Goal: Task Accomplishment & Management: Manage account settings

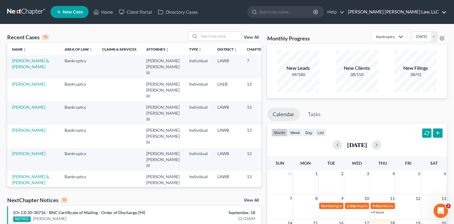
click at [407, 8] on link "[PERSON_NAME] [PERSON_NAME] Law, LLC" at bounding box center [395, 12] width 101 height 11
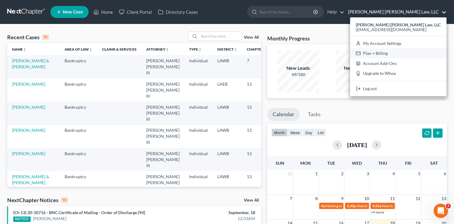
click at [405, 51] on link "Plan + Billing" at bounding box center [398, 53] width 96 height 10
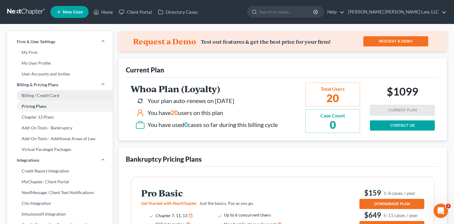
click at [48, 97] on link "Billing / Credit Card" at bounding box center [59, 95] width 105 height 11
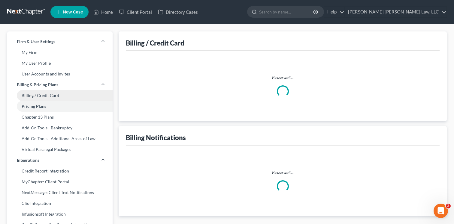
select select "19"
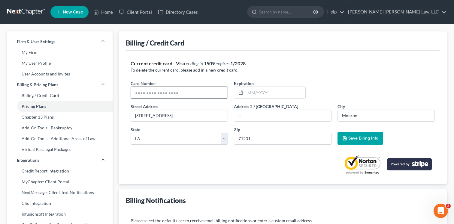
click at [149, 95] on input "text" at bounding box center [179, 92] width 97 height 11
paste input "[CREDIT_CARD_NUMBER]"
type input "[CREDIT_CARD_NUMBER]"
click at [268, 86] on div "Expiration *" at bounding box center [269, 89] width 77 height 18
click at [268, 88] on input "text" at bounding box center [275, 92] width 60 height 11
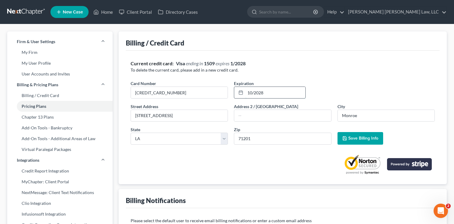
type input "10/2028"
click at [344, 139] on polyline "button" at bounding box center [344, 140] width 2 height 2
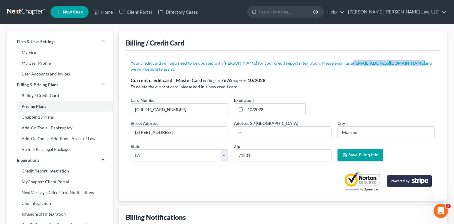
copy link "[EMAIL_ADDRESS][DOMAIN_NAME]"
click at [270, 77] on div "Current credit card: MasterCard ending in 7676 expires [CREDIT_CARD_DATA]" at bounding box center [283, 80] width 304 height 7
